Goal: Check status: Check status

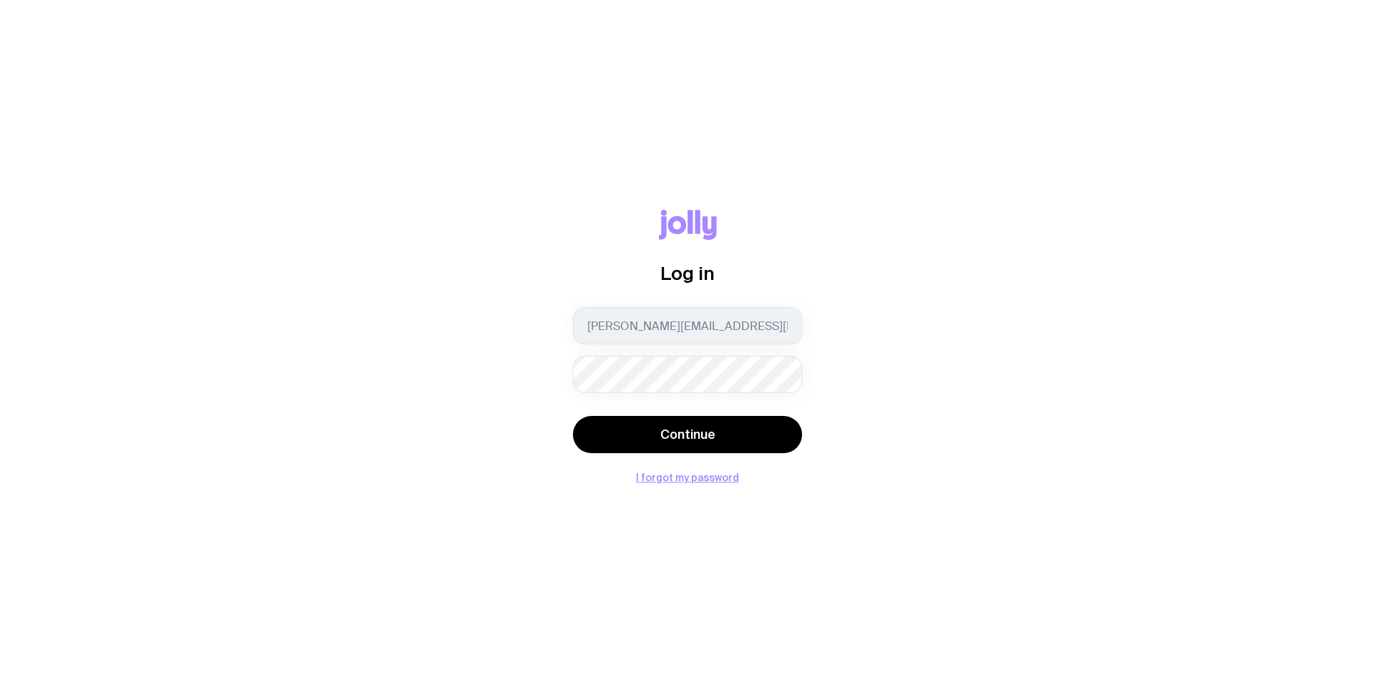
click at [623, 424] on button "Continue" at bounding box center [687, 434] width 229 height 37
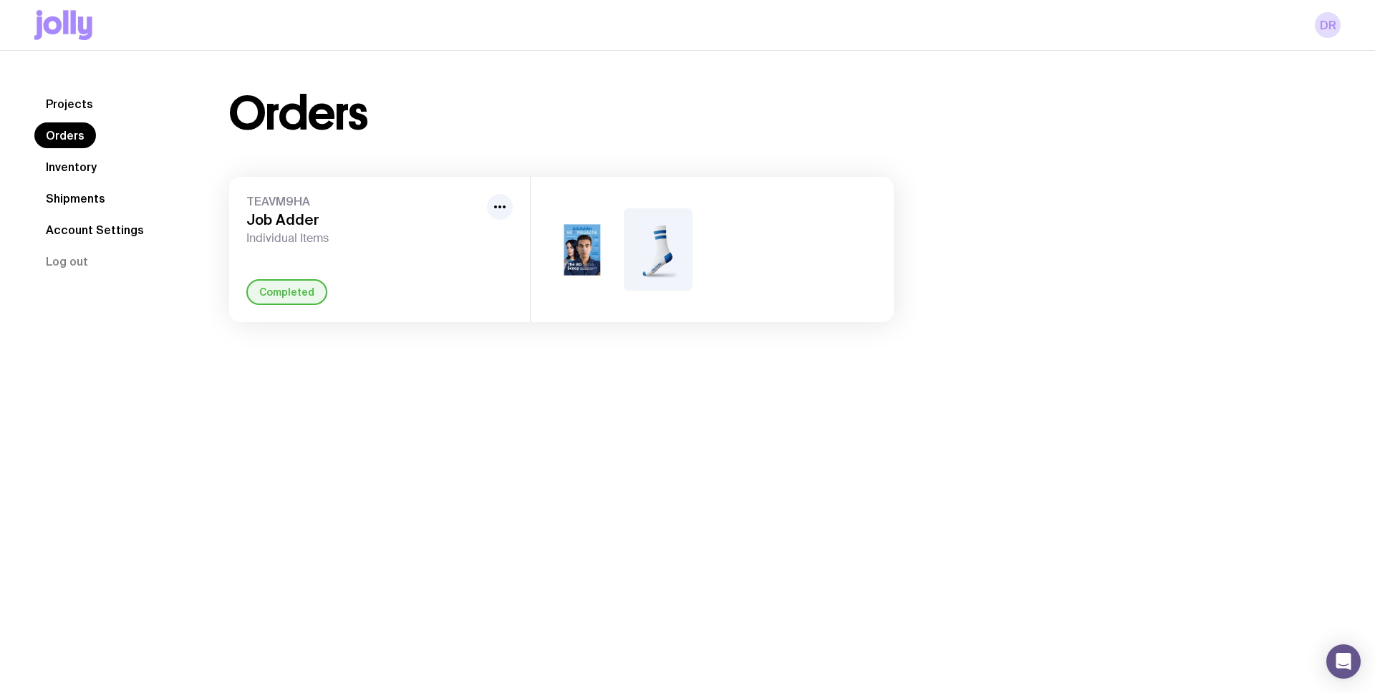
click at [46, 196] on link "Shipments" at bounding box center [75, 199] width 82 height 26
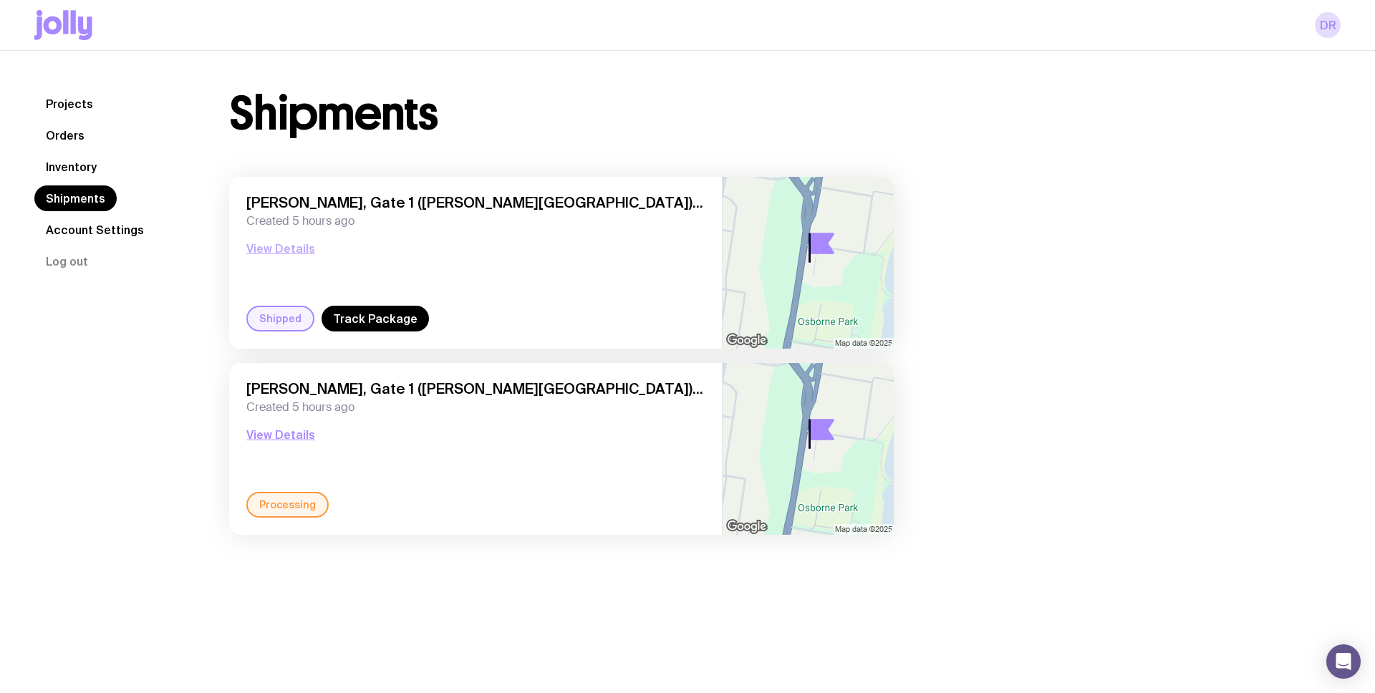
click at [306, 249] on button "View Details" at bounding box center [280, 248] width 69 height 17
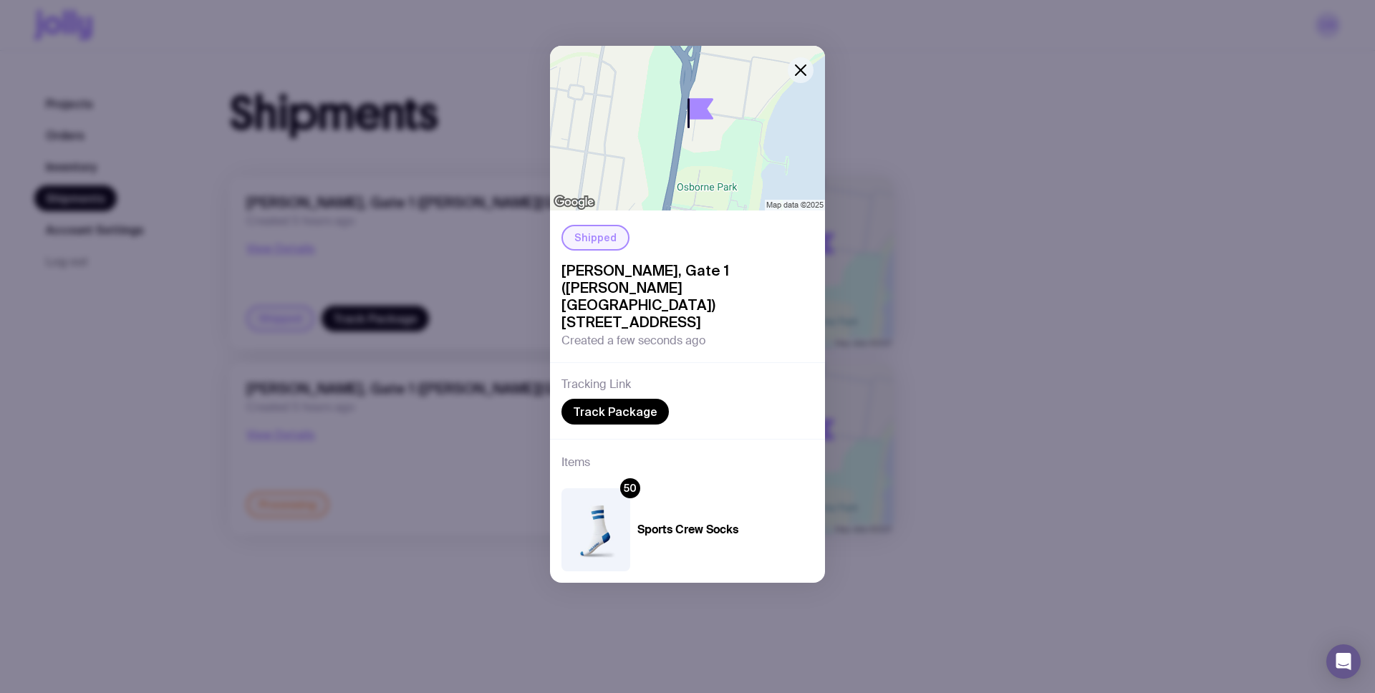
click at [805, 69] on icon "button" at bounding box center [800, 70] width 17 height 17
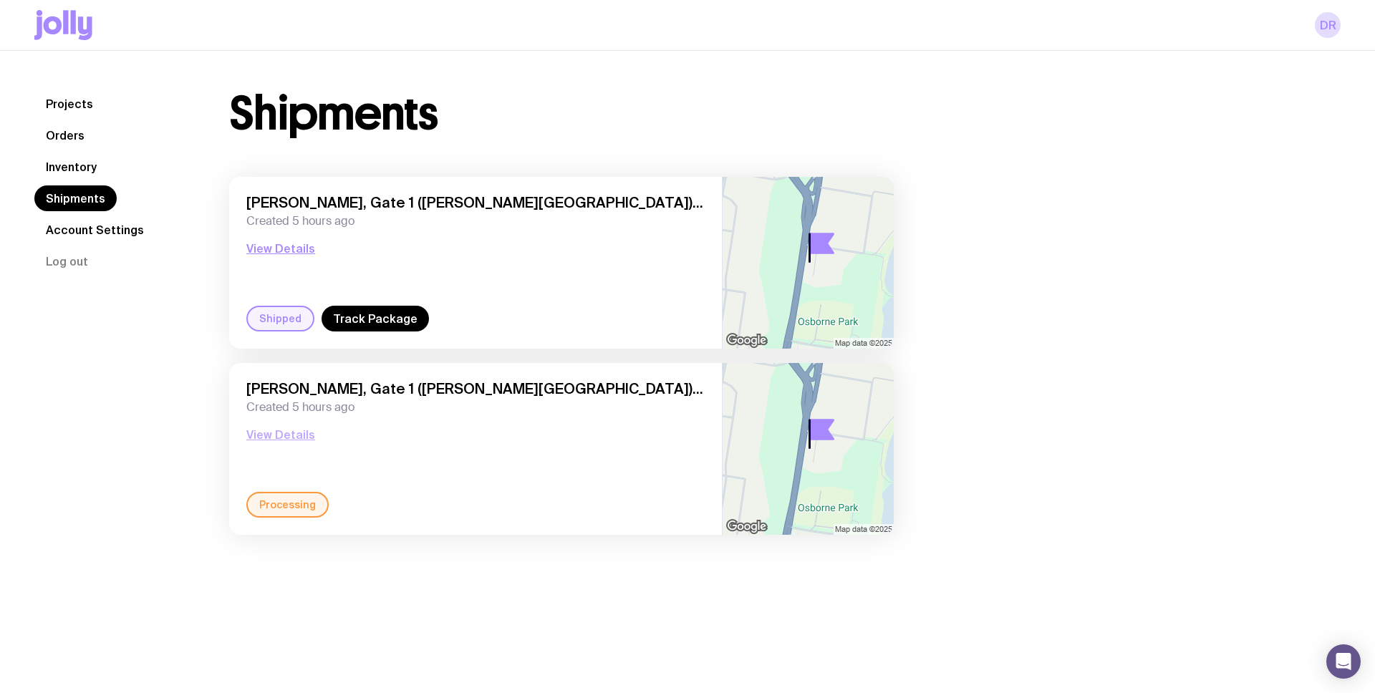
click at [294, 436] on button "View Details" at bounding box center [280, 434] width 69 height 17
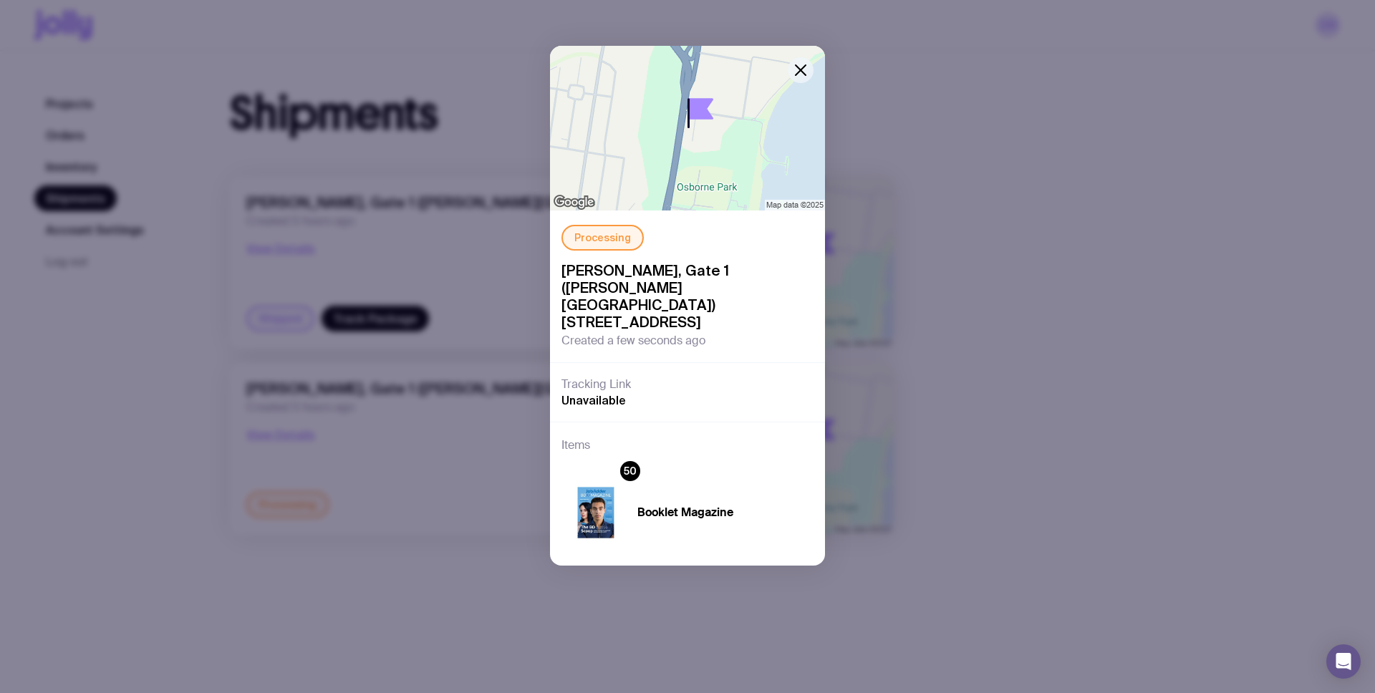
click at [802, 67] on icon "button" at bounding box center [800, 70] width 17 height 17
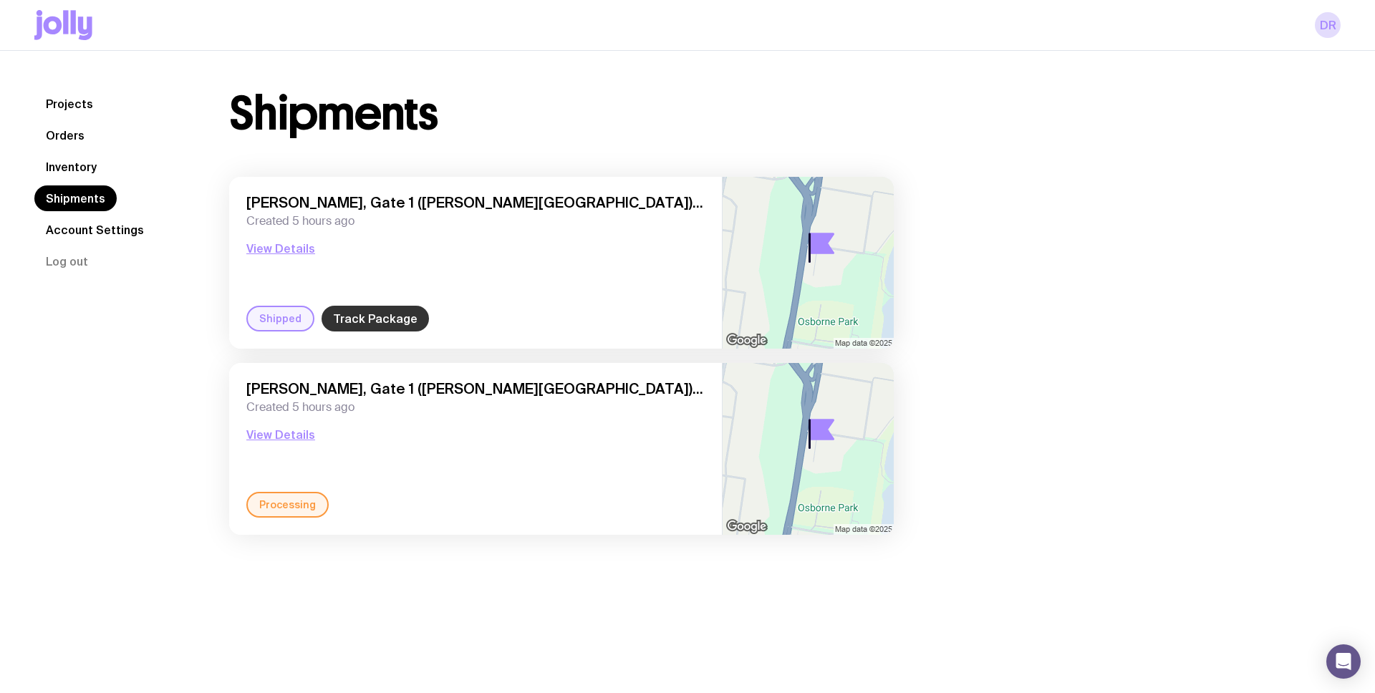
click at [398, 320] on link "Track Package" at bounding box center [375, 319] width 107 height 26
